Goal: Task Accomplishment & Management: Manage account settings

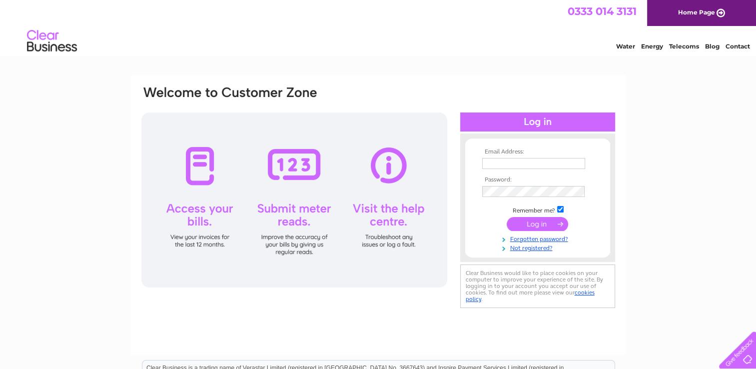
type input "[EMAIL_ADDRESS][DOMAIN_NAME]"
click at [546, 221] on input "submit" at bounding box center [537, 224] width 61 height 14
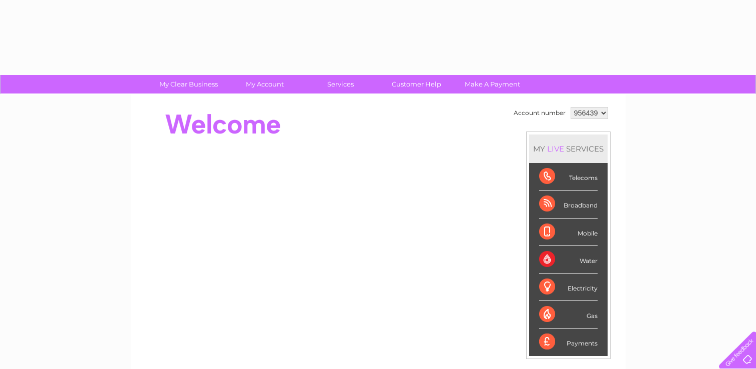
click at [536, 223] on li "Mobile" at bounding box center [568, 231] width 78 height 27
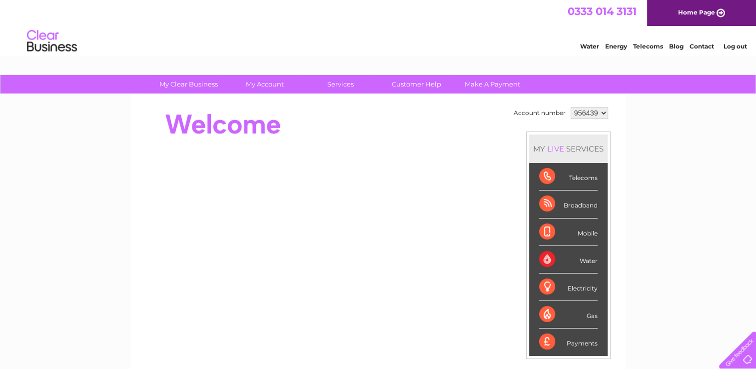
click at [603, 111] on select "956439 957433" at bounding box center [589, 113] width 37 height 12
click at [571, 107] on select "956439 957433" at bounding box center [589, 113] width 37 height 12
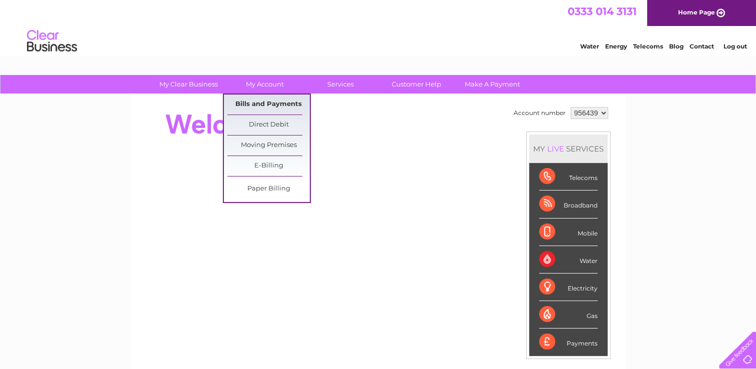
click at [270, 104] on link "Bills and Payments" at bounding box center [268, 104] width 82 height 20
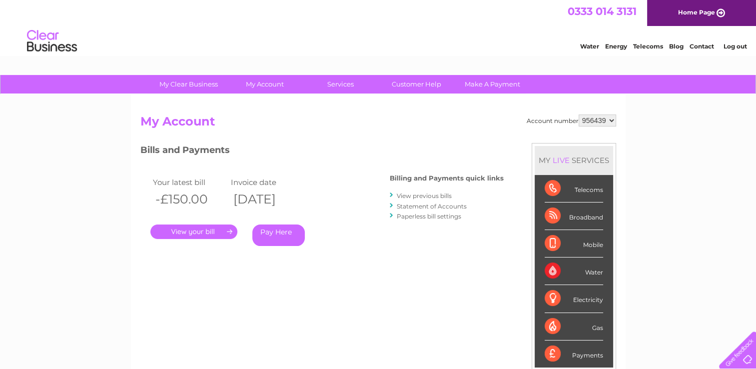
click at [200, 233] on link "." at bounding box center [193, 231] width 87 height 14
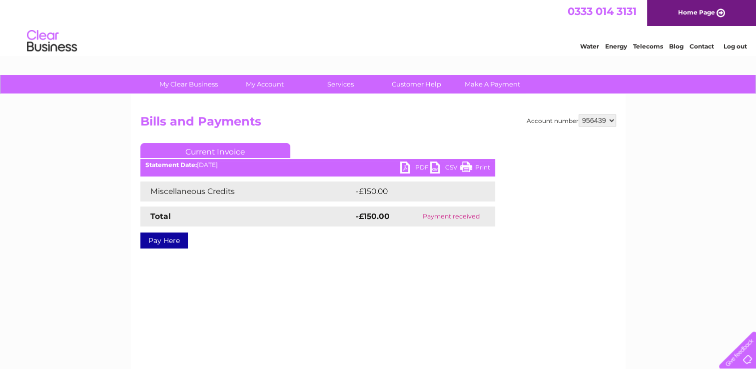
click at [458, 217] on td "Payment received" at bounding box center [451, 216] width 87 height 20
click at [175, 244] on link "Pay Here" at bounding box center [163, 240] width 47 height 16
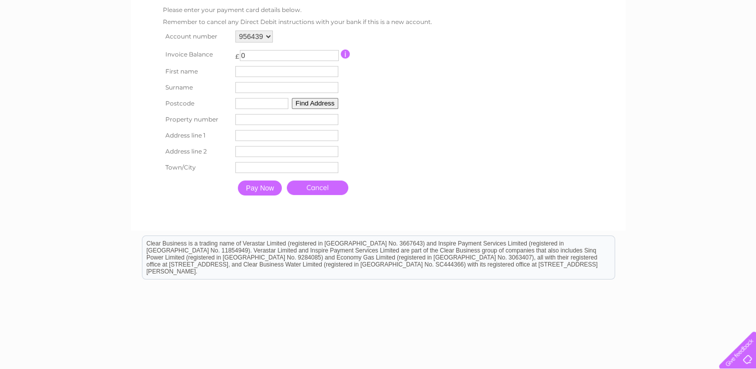
scroll to position [122, 0]
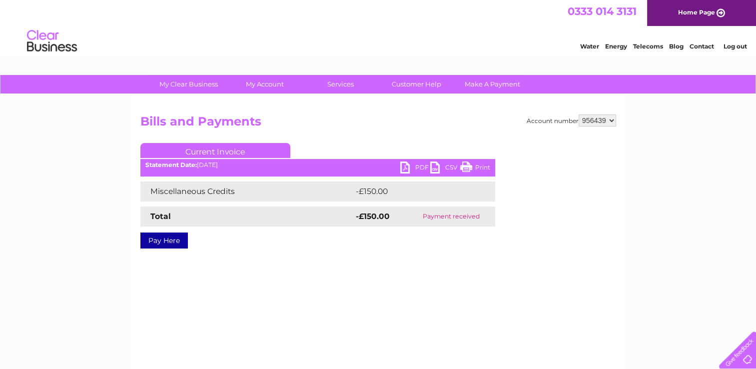
click at [612, 121] on select "956439 957433" at bounding box center [597, 120] width 37 height 12
select select "957433"
click at [579, 114] on select "956439 957433" at bounding box center [597, 120] width 37 height 12
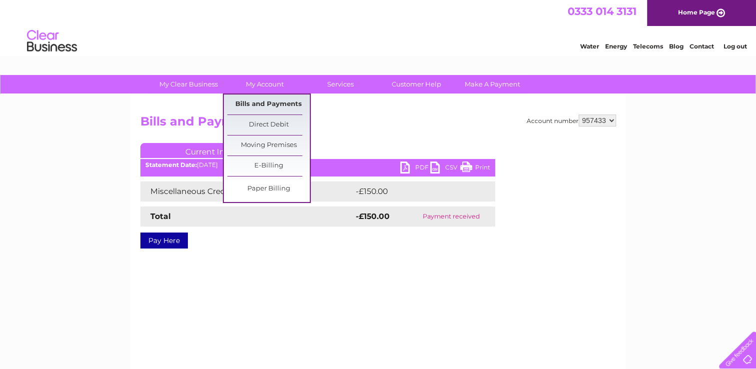
click at [265, 104] on link "Bills and Payments" at bounding box center [268, 104] width 82 height 20
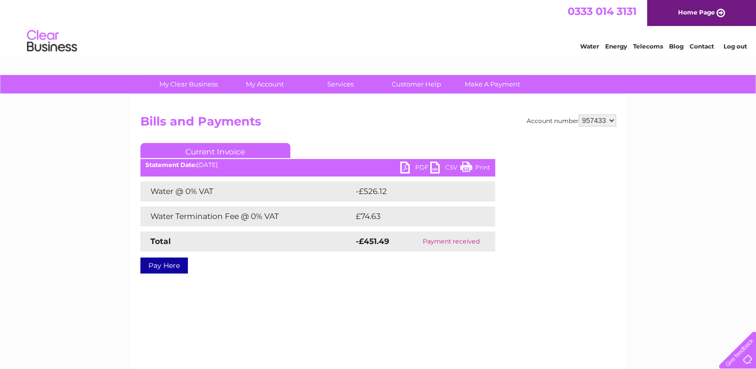
click at [457, 241] on td "Payment received" at bounding box center [450, 241] width 87 height 20
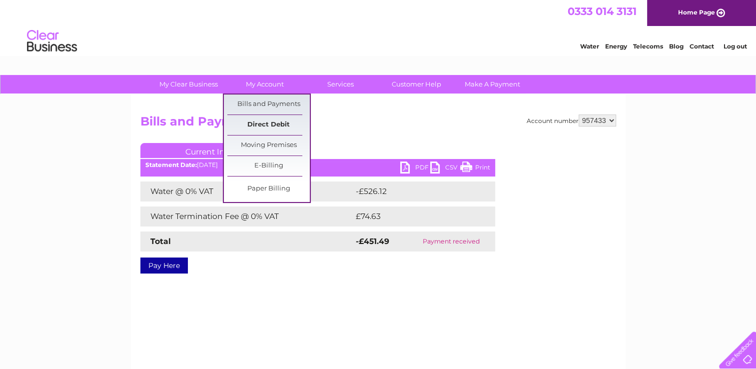
click at [275, 119] on link "Direct Debit" at bounding box center [268, 125] width 82 height 20
click at [274, 123] on link "Direct Debit" at bounding box center [268, 125] width 82 height 20
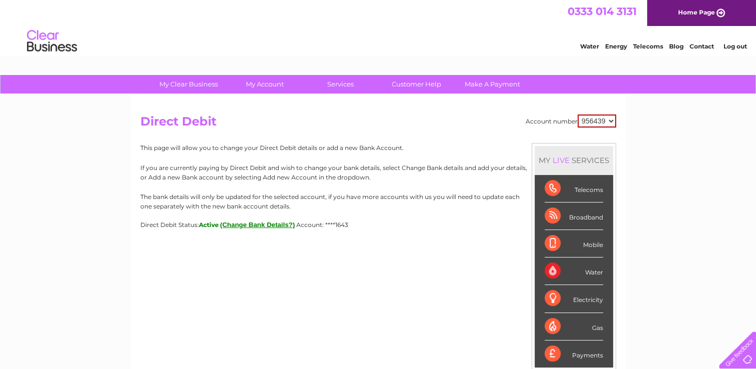
click at [348, 223] on span "Account: ****1643" at bounding box center [322, 224] width 52 height 7
